Goal: Information Seeking & Learning: Learn about a topic

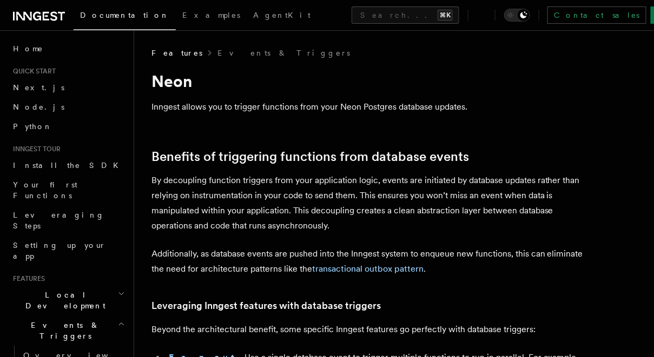
scroll to position [23, 0]
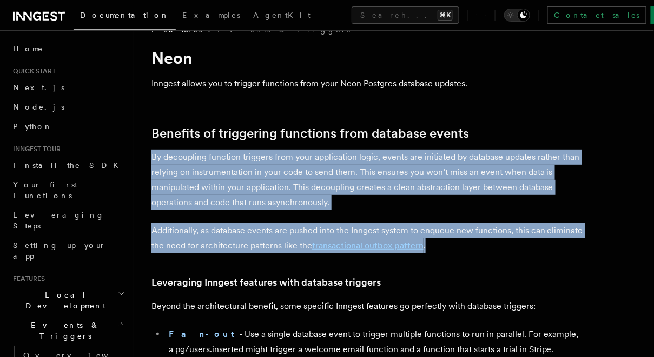
drag, startPoint x: 151, startPoint y: 156, endPoint x: 448, endPoint y: 243, distance: 309.2
click at [424, 251] on div at bounding box center [424, 251] width 0 height 0
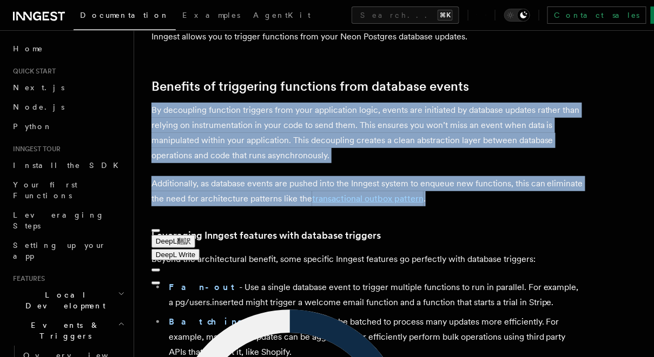
scroll to position [77, 0]
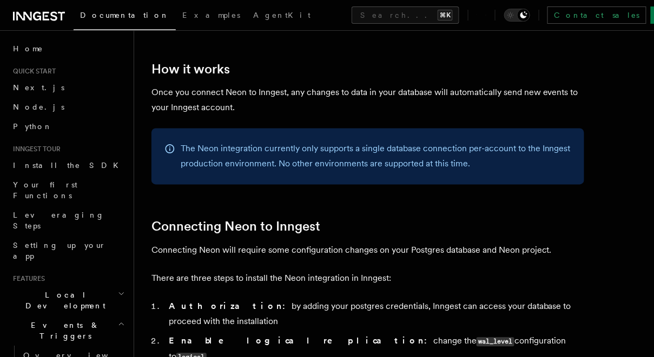
scroll to position [472, 0]
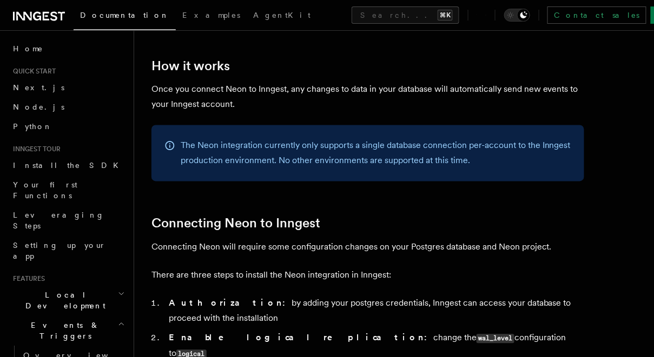
click at [310, 154] on p "The Neon integration currently only supports a single database connection per-a…" at bounding box center [376, 153] width 390 height 30
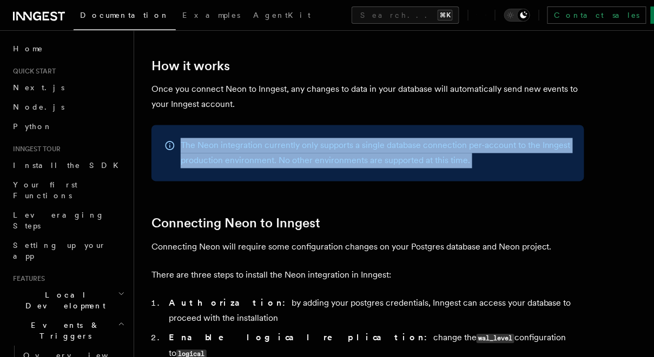
click at [128, 230] on div at bounding box center [128, 230] width 0 height 0
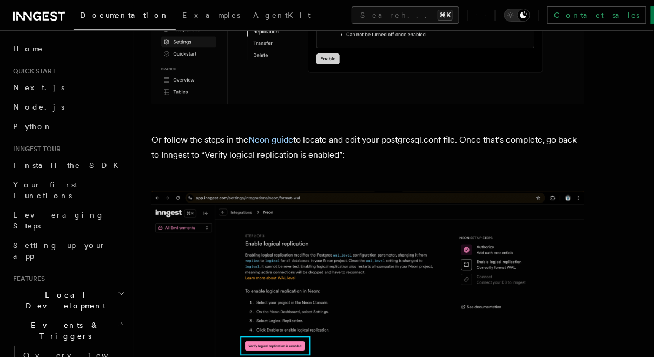
scroll to position [1856, 0]
